Goal: Information Seeking & Learning: Learn about a topic

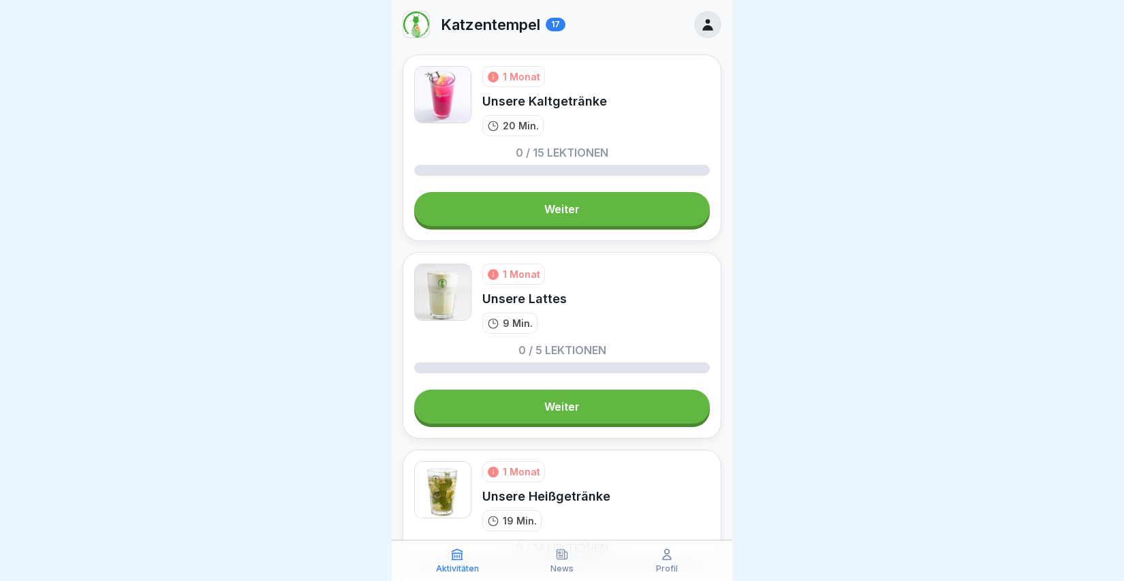
click at [677, 555] on div "Profil" at bounding box center [667, 561] width 98 height 26
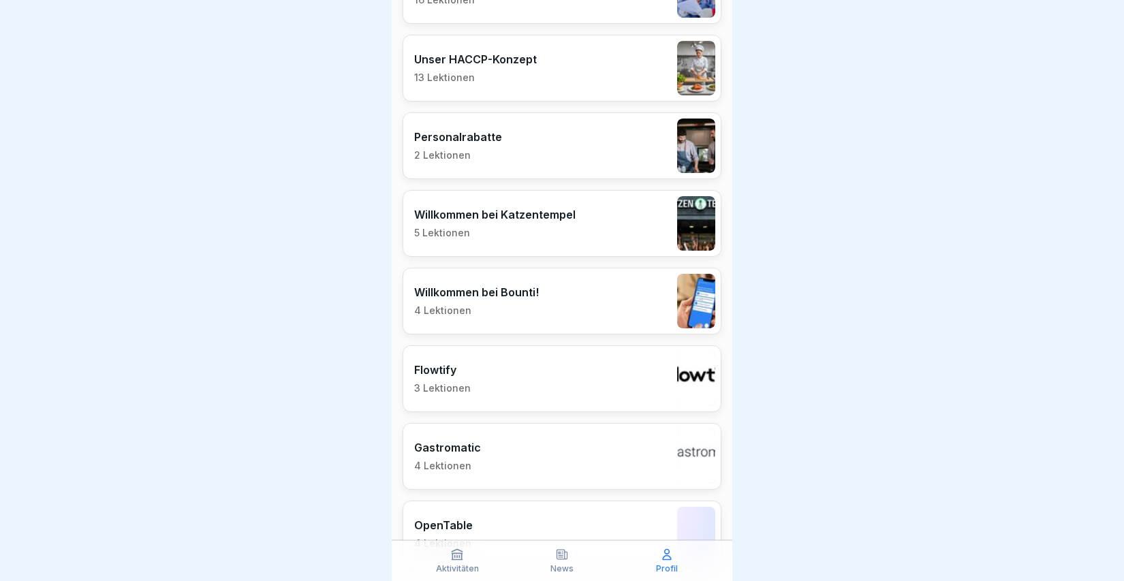
scroll to position [1267, 0]
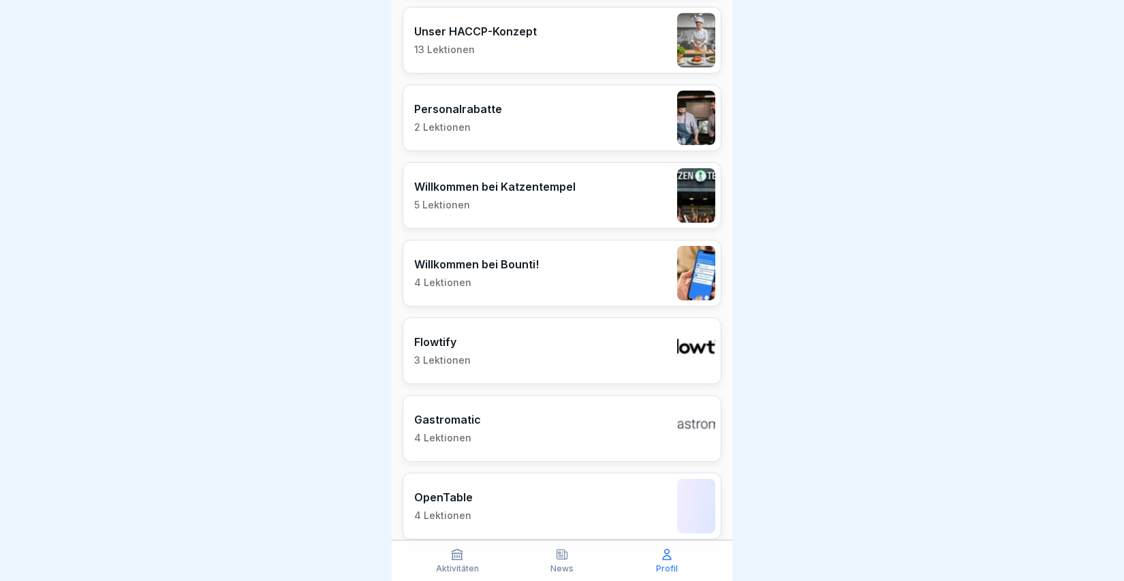
click at [601, 342] on div "Flowtify 3 Lektionen" at bounding box center [561, 350] width 319 height 67
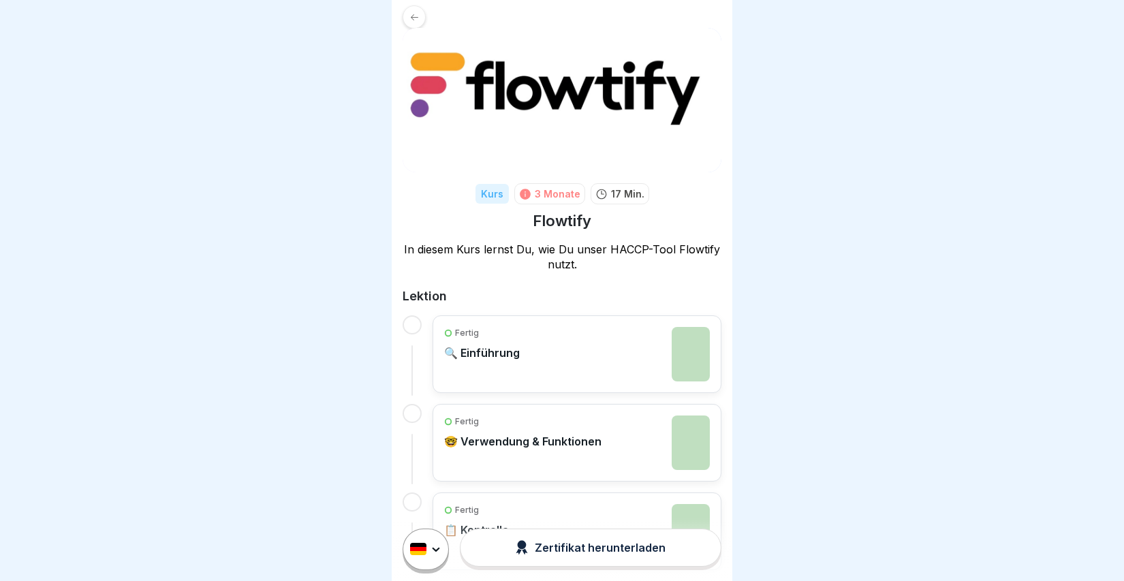
scroll to position [91, 0]
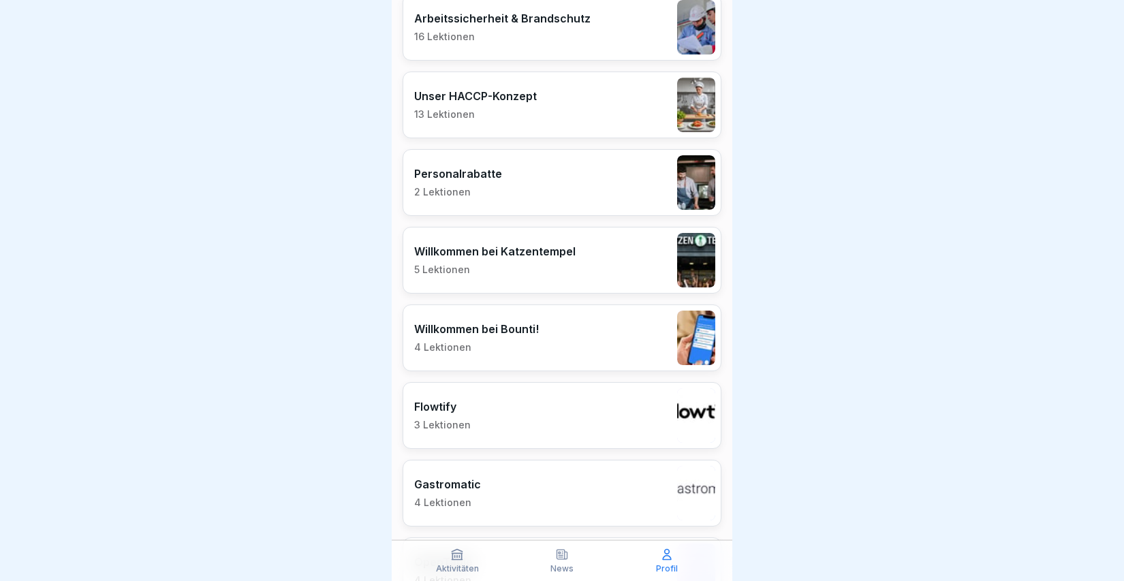
scroll to position [1305, 0]
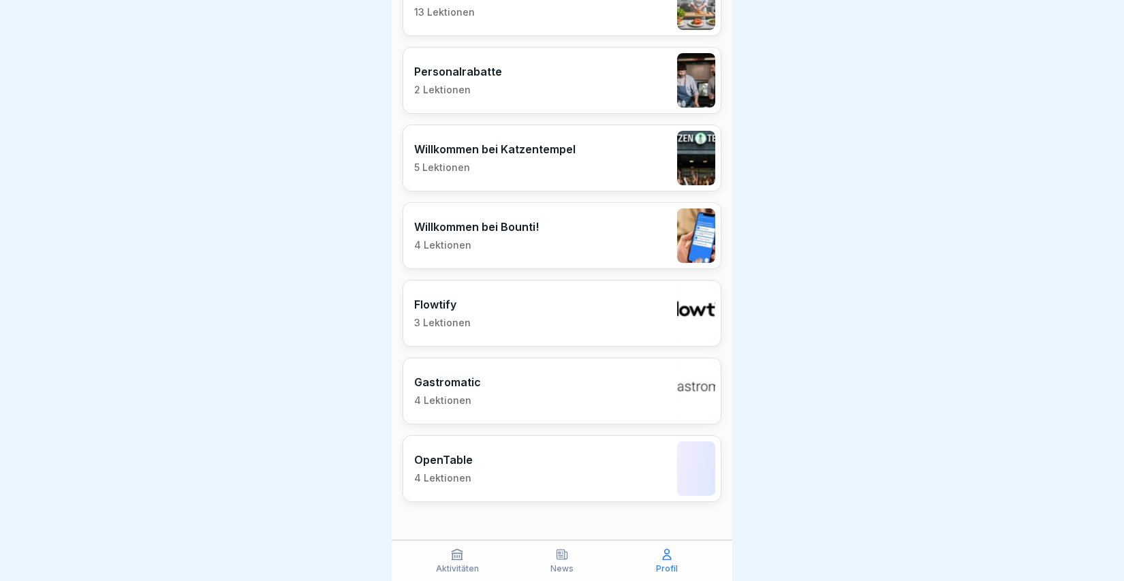
click at [526, 377] on div "Gastromatic 4 Lektionen" at bounding box center [561, 391] width 319 height 67
